Goal: Task Accomplishment & Management: Use online tool/utility

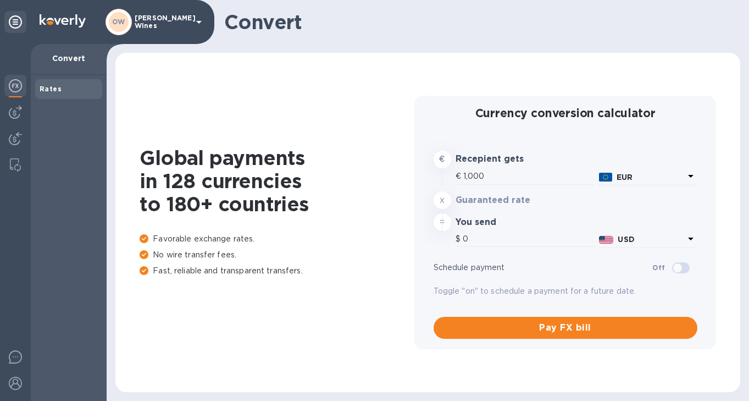
type input "1,172.2"
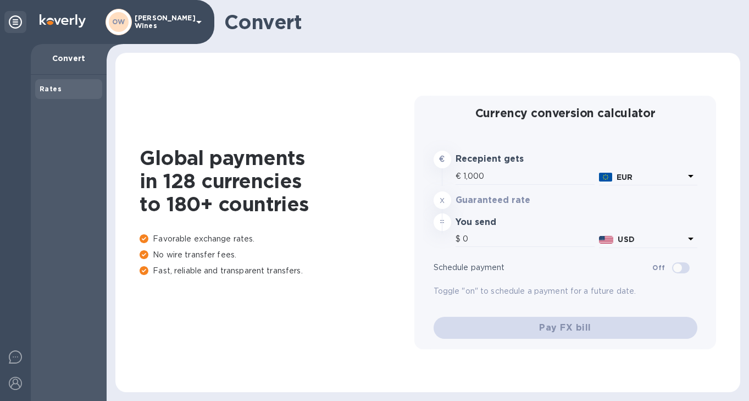
type input "1,172.8"
